Goal: Task Accomplishment & Management: Manage account settings

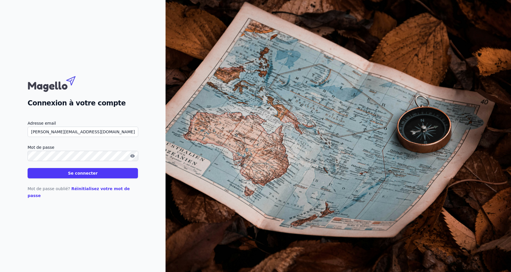
type input "[PERSON_NAME][EMAIL_ADDRESS][DOMAIN_NAME]"
click at [28, 168] on button "Se connecter" at bounding box center [83, 173] width 110 height 10
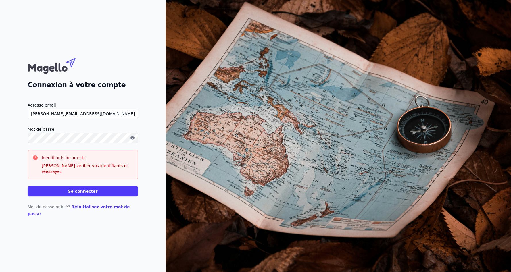
click at [28, 186] on button "Se connecter" at bounding box center [83, 191] width 110 height 10
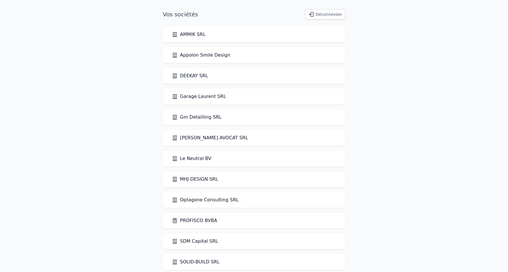
click at [191, 220] on link "PROFISCO BVBA" at bounding box center [194, 220] width 45 height 7
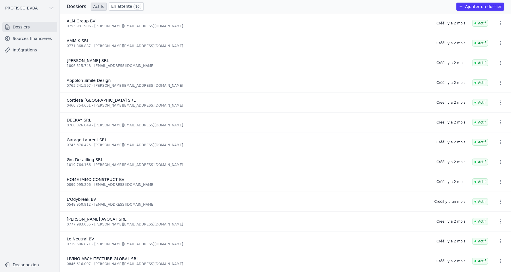
click at [117, 9] on link "En attente 10" at bounding box center [126, 6] width 35 height 8
